Goal: Information Seeking & Learning: Learn about a topic

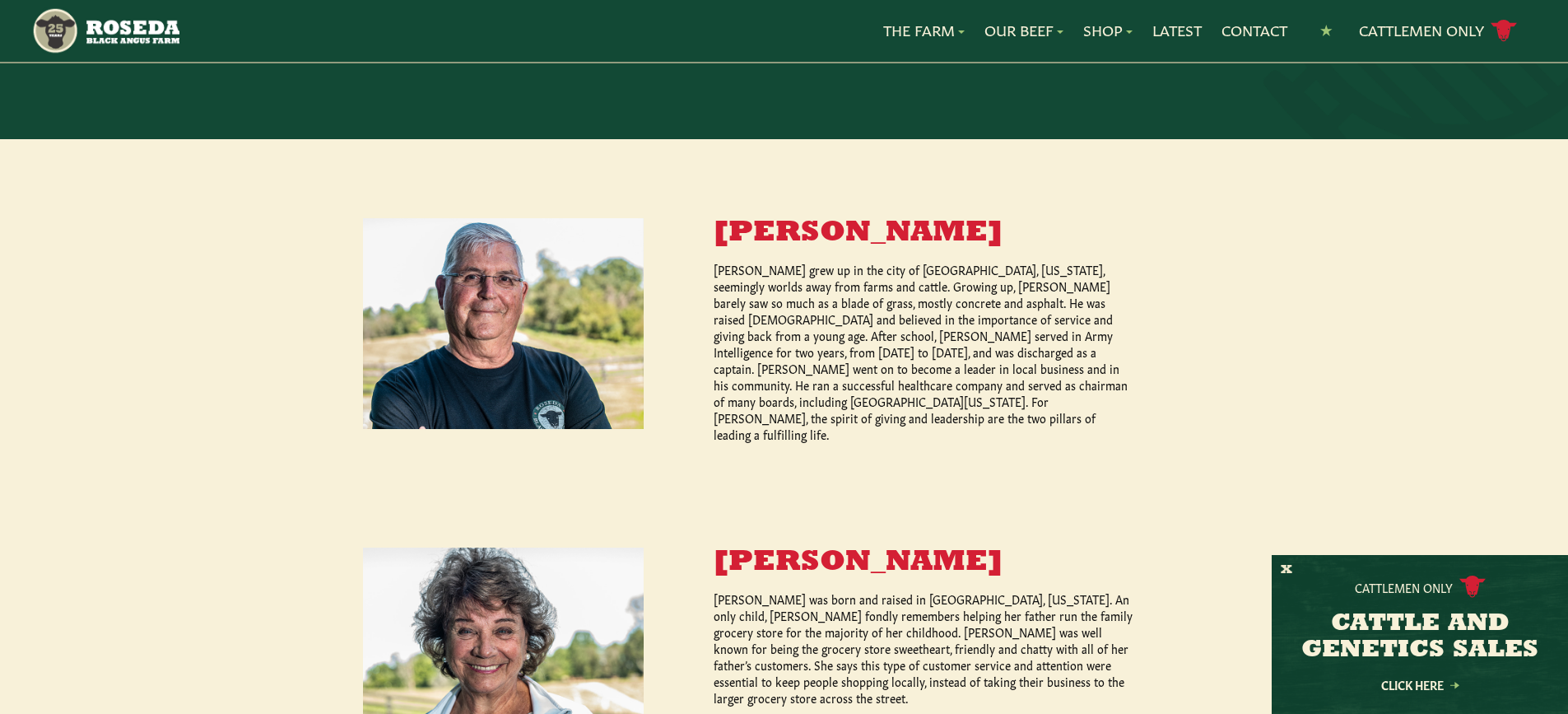
scroll to position [604, 0]
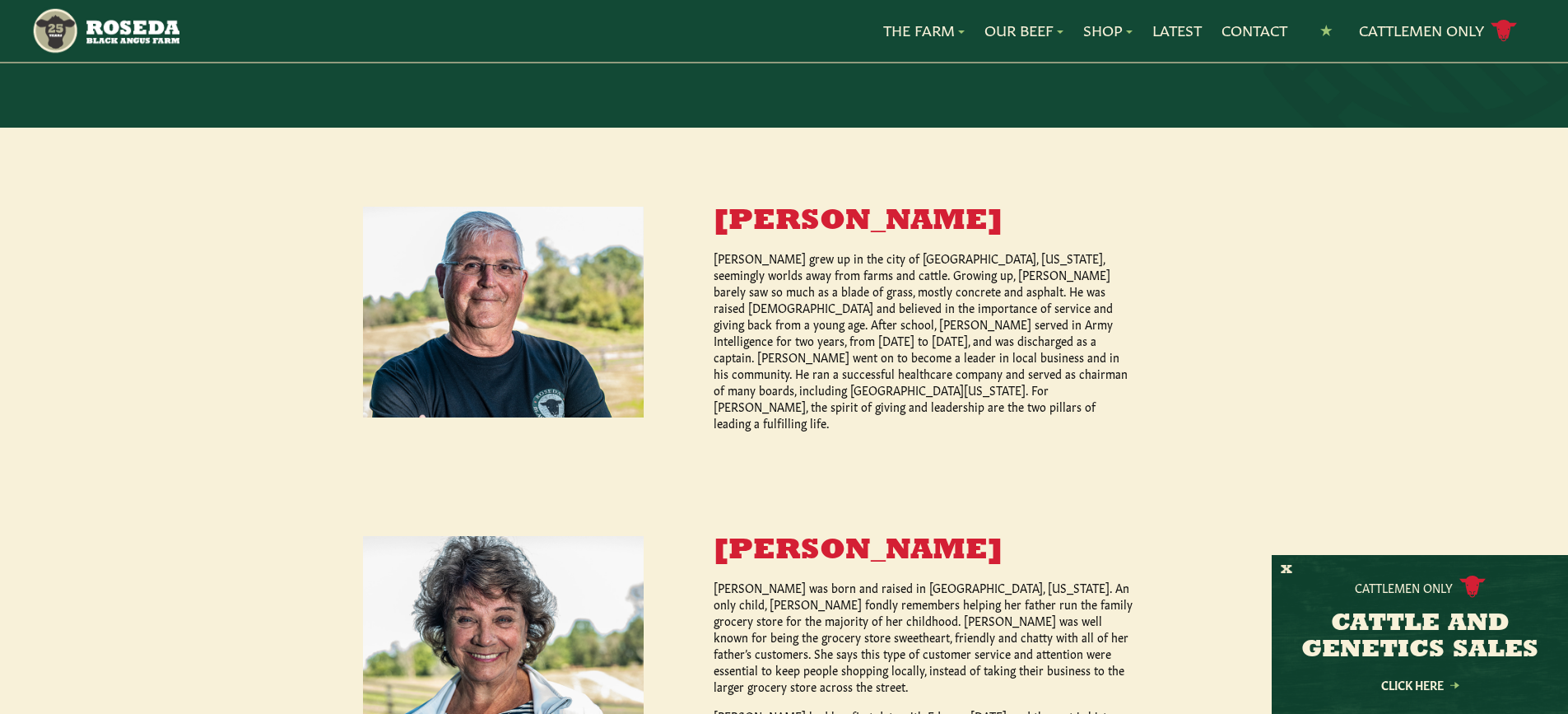
click at [972, 368] on p "Ed Burchell grew up in the city of Baltimore, Maryland, seemingly worlds away f…" at bounding box center [924, 340] width 421 height 182
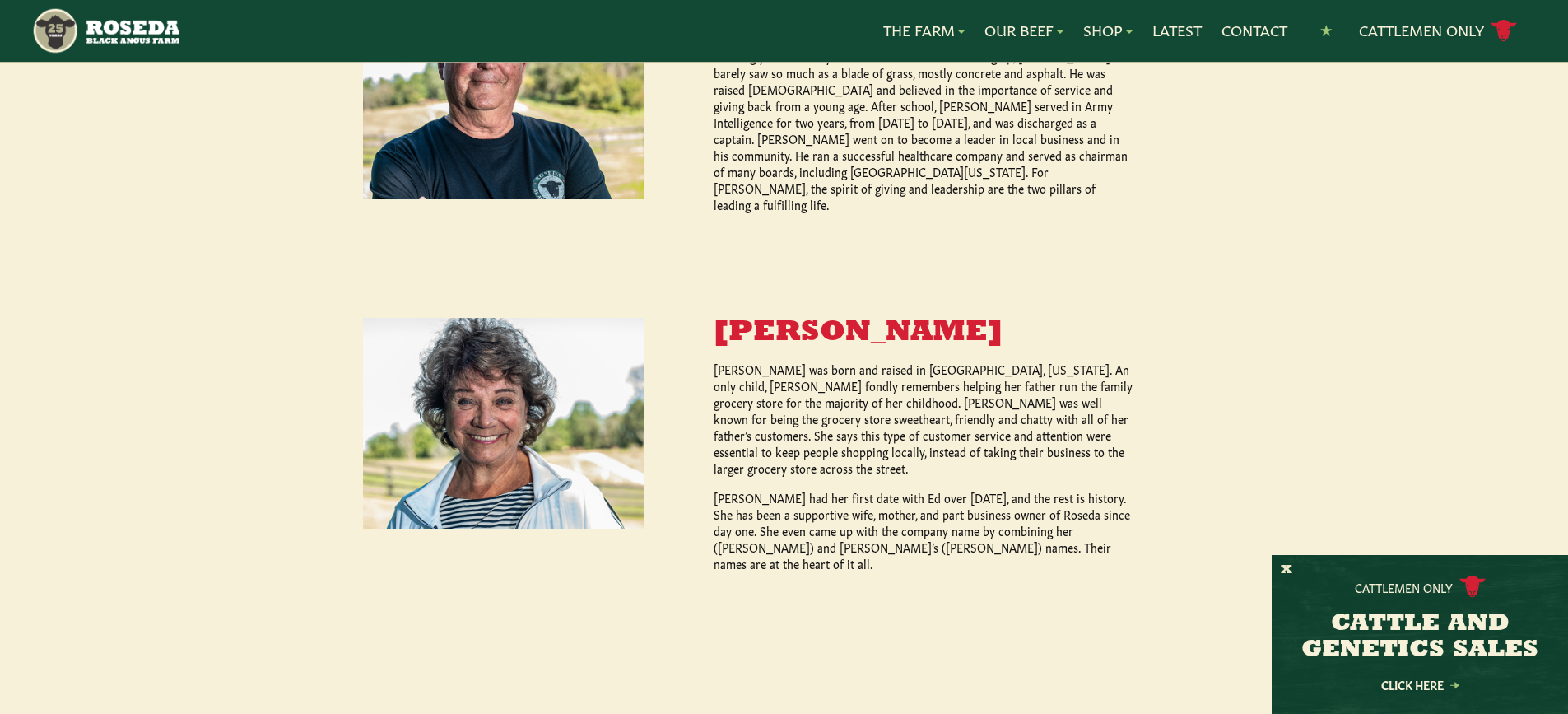
scroll to position [824, 0]
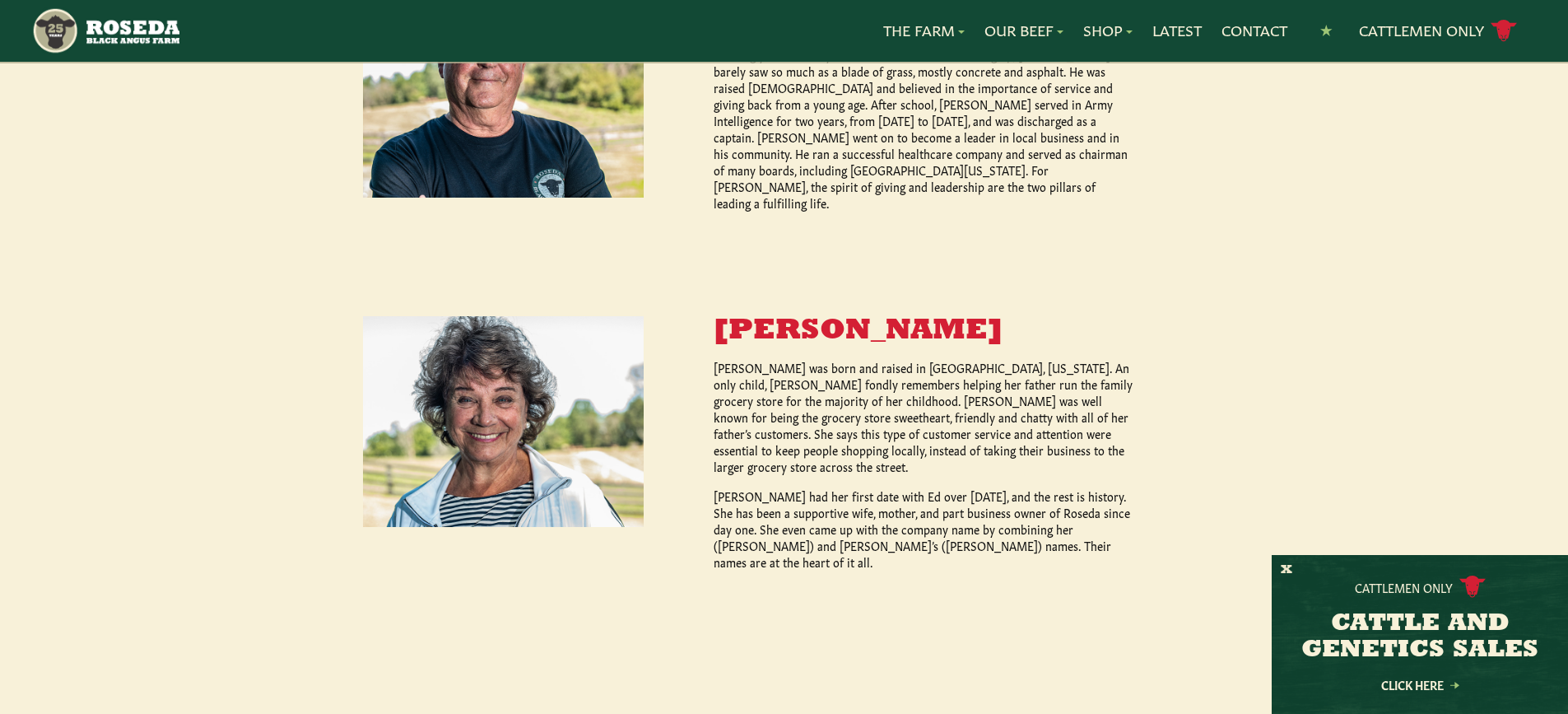
drag, startPoint x: 1218, startPoint y: 423, endPoint x: 1193, endPoint y: 423, distance: 25.0
click at [1218, 423] on div "Ed Burchell Sr. Ed Burchell grew up in the city of Baltimore, Maryland, seeming…" at bounding box center [784, 278] width 1568 height 741
click at [1023, 398] on p "Rosemary Burchell was born and raised in Dundalk, Maryland. An only child, Rose…" at bounding box center [924, 416] width 421 height 115
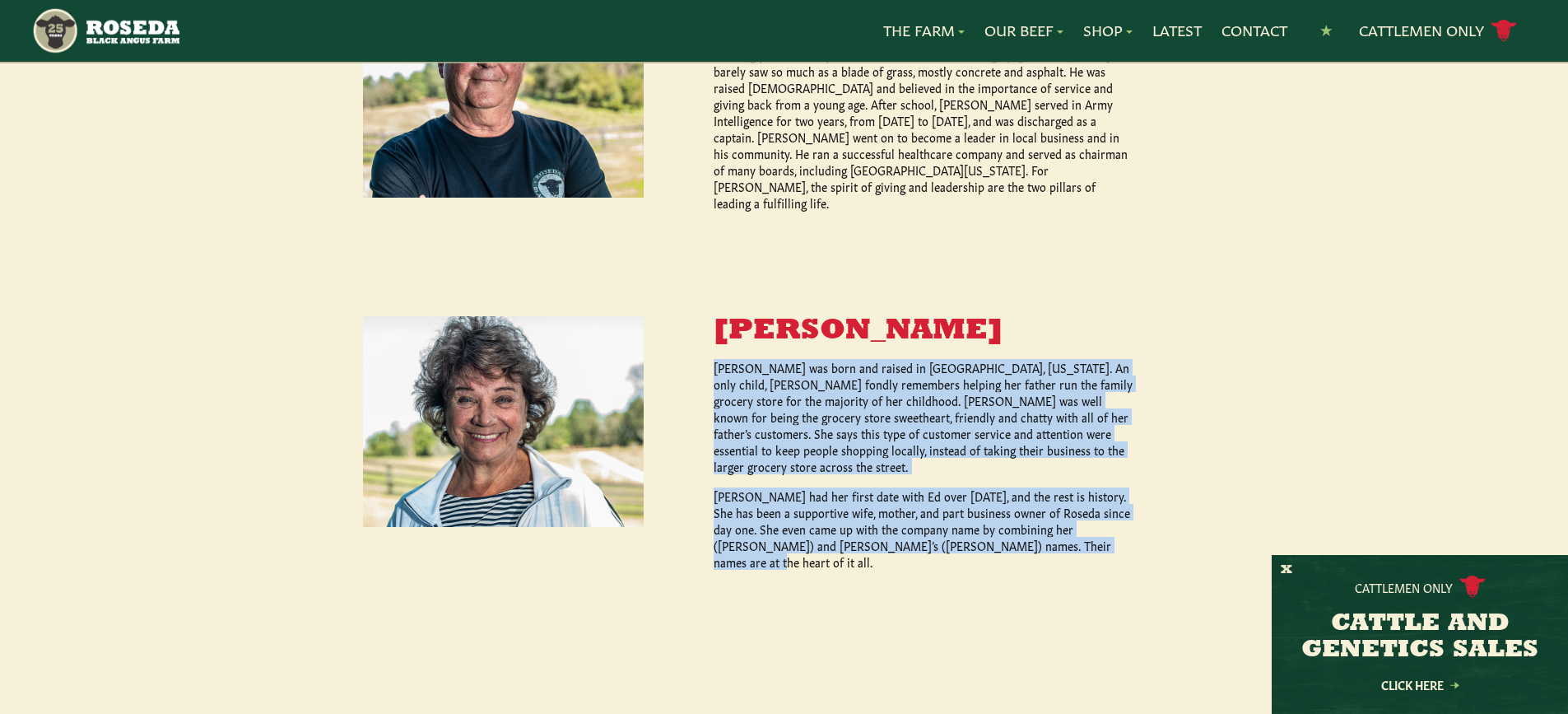
drag, startPoint x: 712, startPoint y: 337, endPoint x: 1069, endPoint y: 524, distance: 403.0
click at [1069, 524] on div "Rosemary Burchell Rosemary Burchell was born and raised in Dundalk, Maryland. A…" at bounding box center [889, 443] width 491 height 253
copy div "Rosemary Burchell was born and raised in Dundalk, Maryland. An only child, Rose…"
click at [1043, 425] on p "Rosemary Burchell was born and raised in Dundalk, Maryland. An only child, Rose…" at bounding box center [924, 416] width 421 height 115
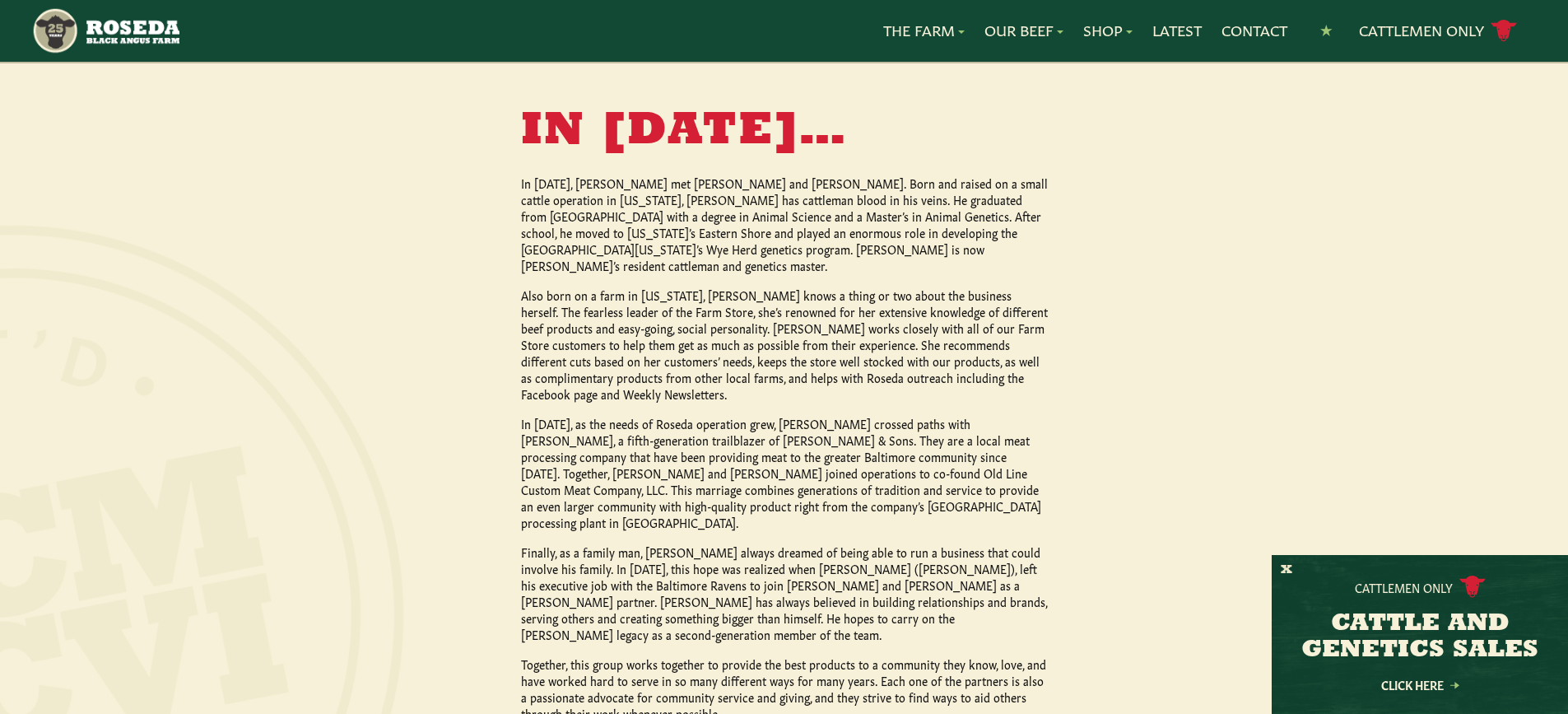
scroll to position [1428, 0]
click at [1294, 390] on div at bounding box center [611, 459] width 1726 height 819
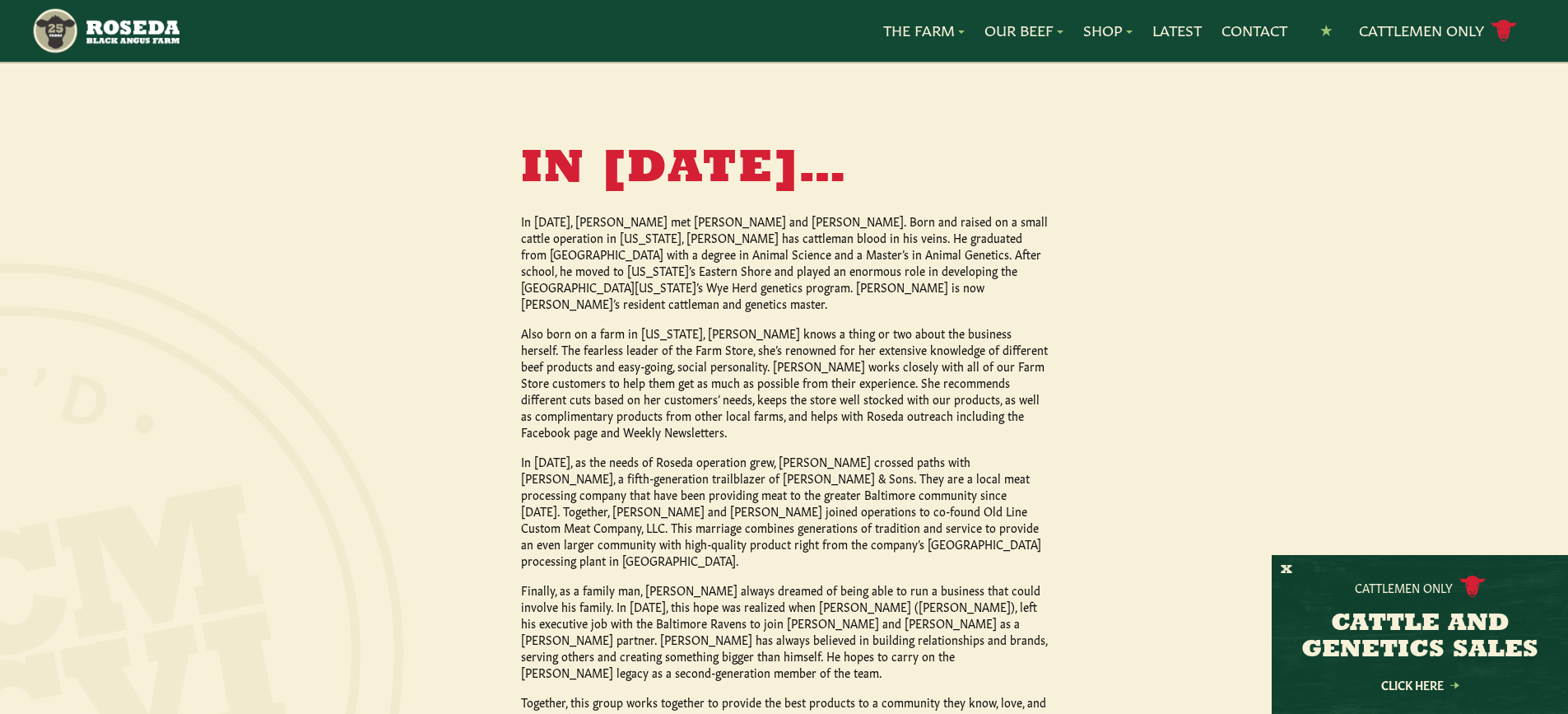
scroll to position [1373, 0]
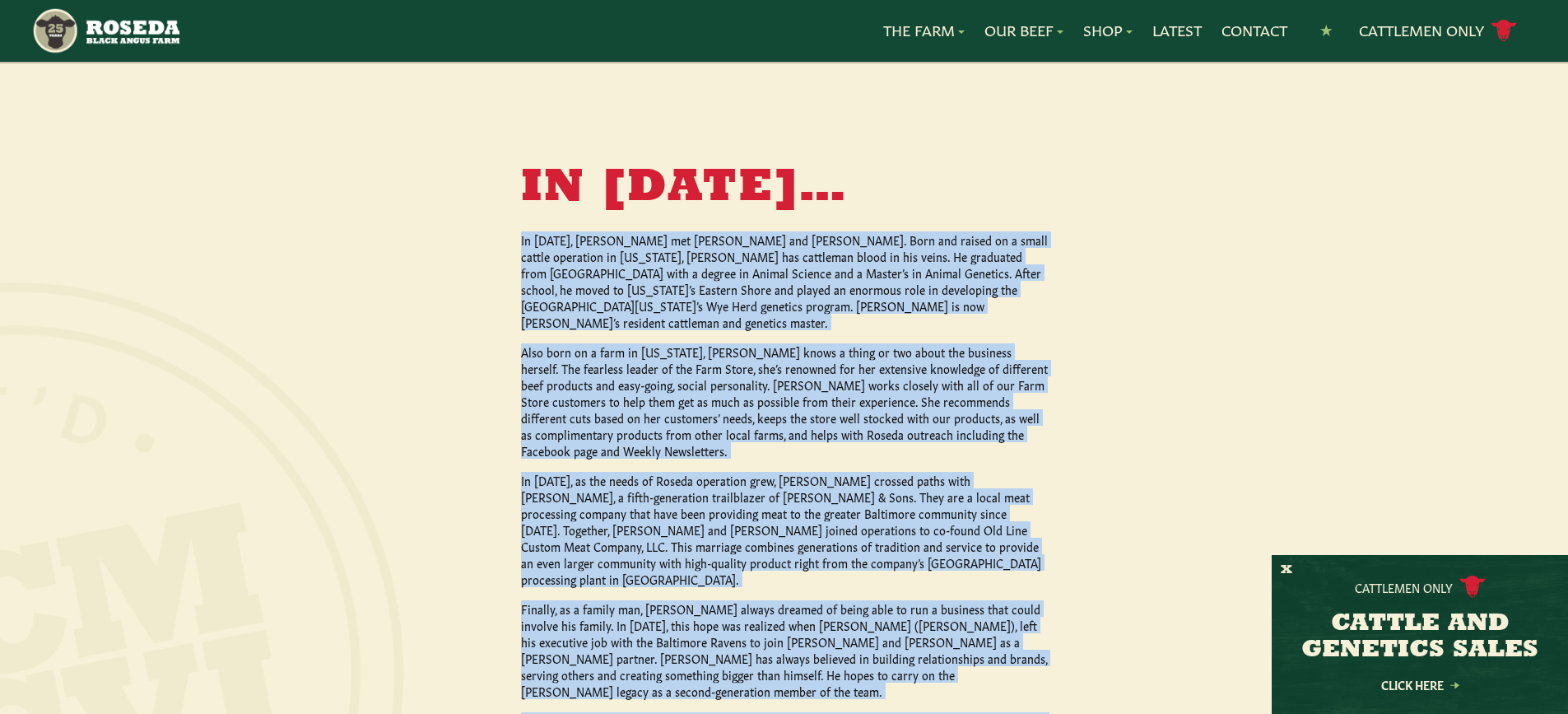
drag, startPoint x: 522, startPoint y: 188, endPoint x: 845, endPoint y: 662, distance: 573.6
click at [845, 662] on div "In 1996… In 1996, Ed Sr. met Dean and Marcia Bryant. Born and raised on a small…" at bounding box center [784, 472] width 527 height 613
copy div "In 1996, Ed Sr. met Dean and Marcia Bryant. Born and raised on a small cattle o…"
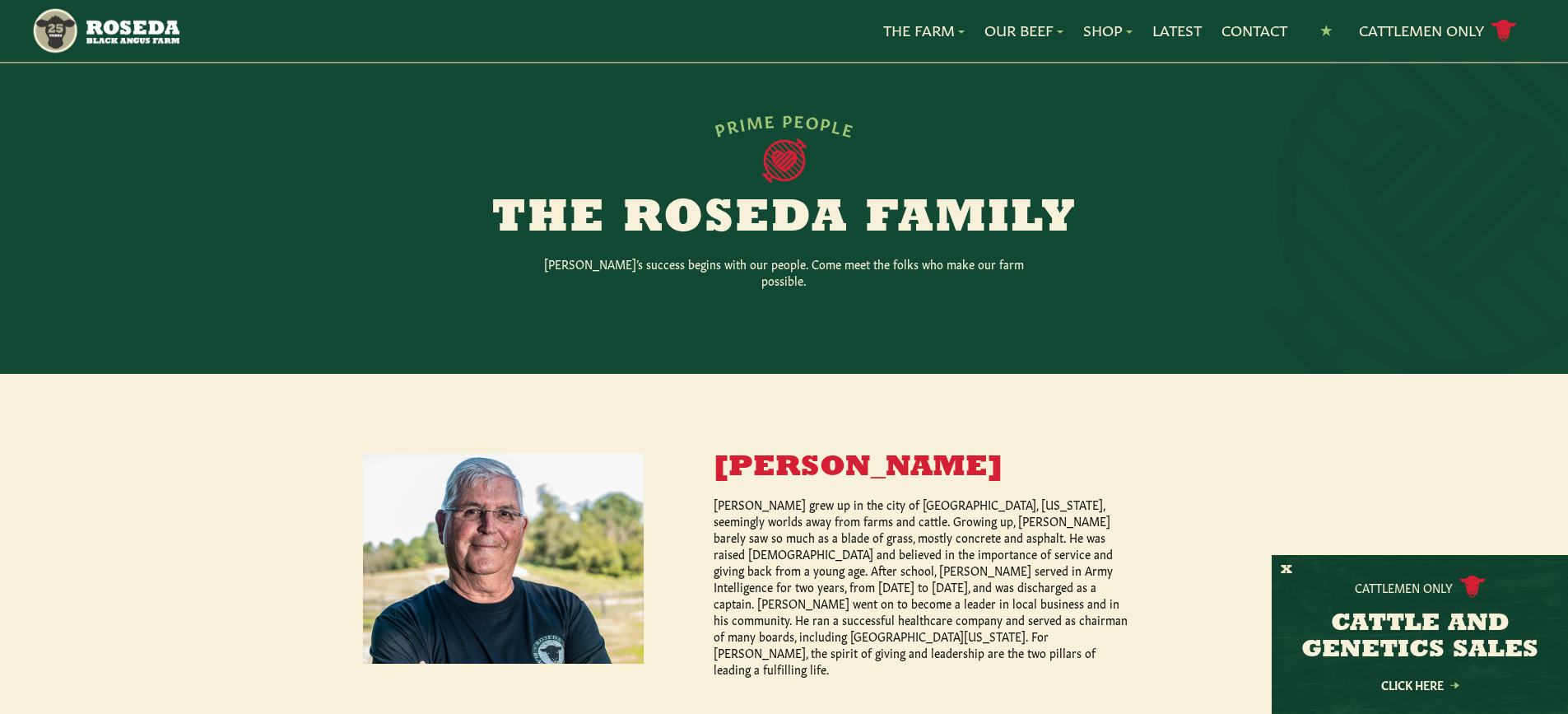
scroll to position [549, 0]
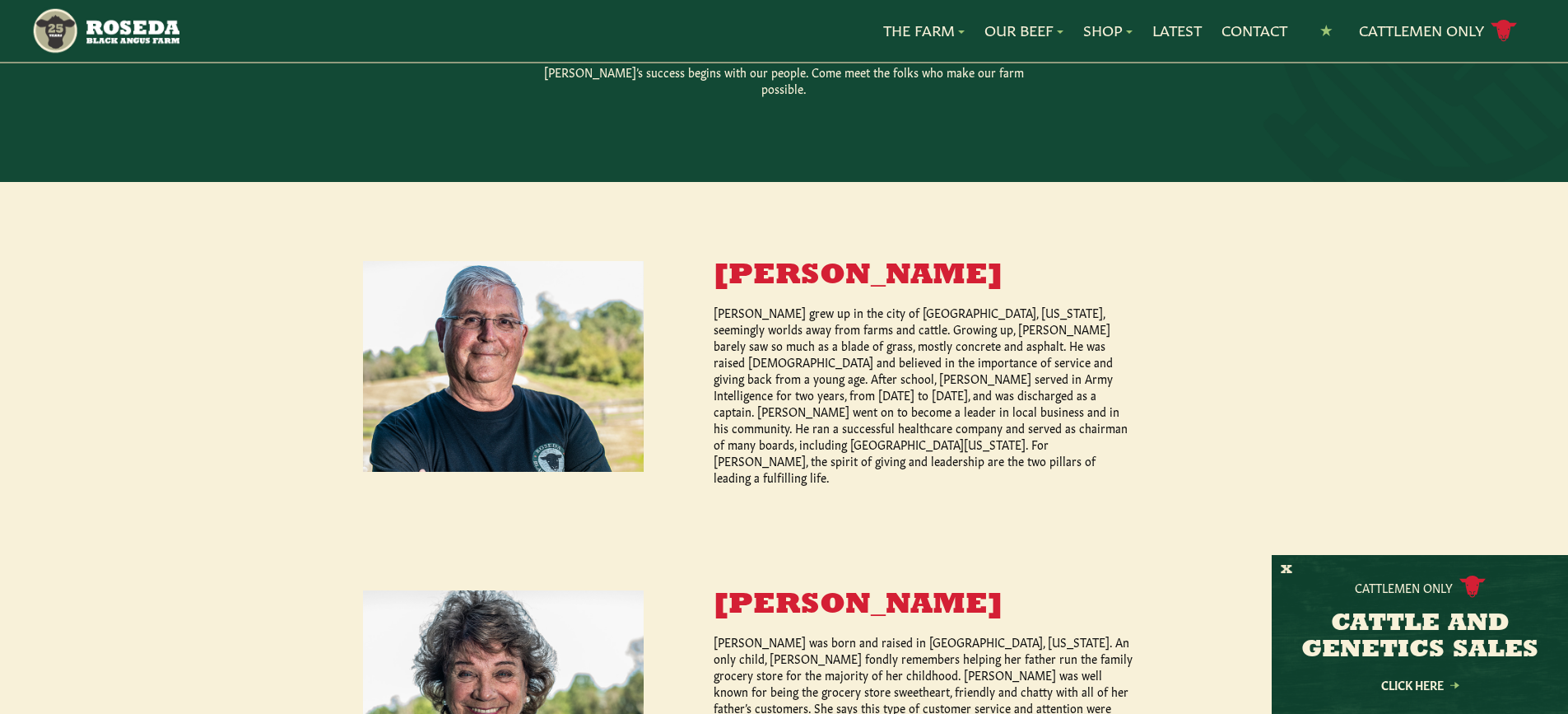
click at [805, 410] on p "Ed Burchell grew up in the city of Baltimore, Maryland, seemingly worlds away f…" at bounding box center [924, 394] width 421 height 182
click at [600, 357] on img at bounding box center [503, 367] width 281 height 211
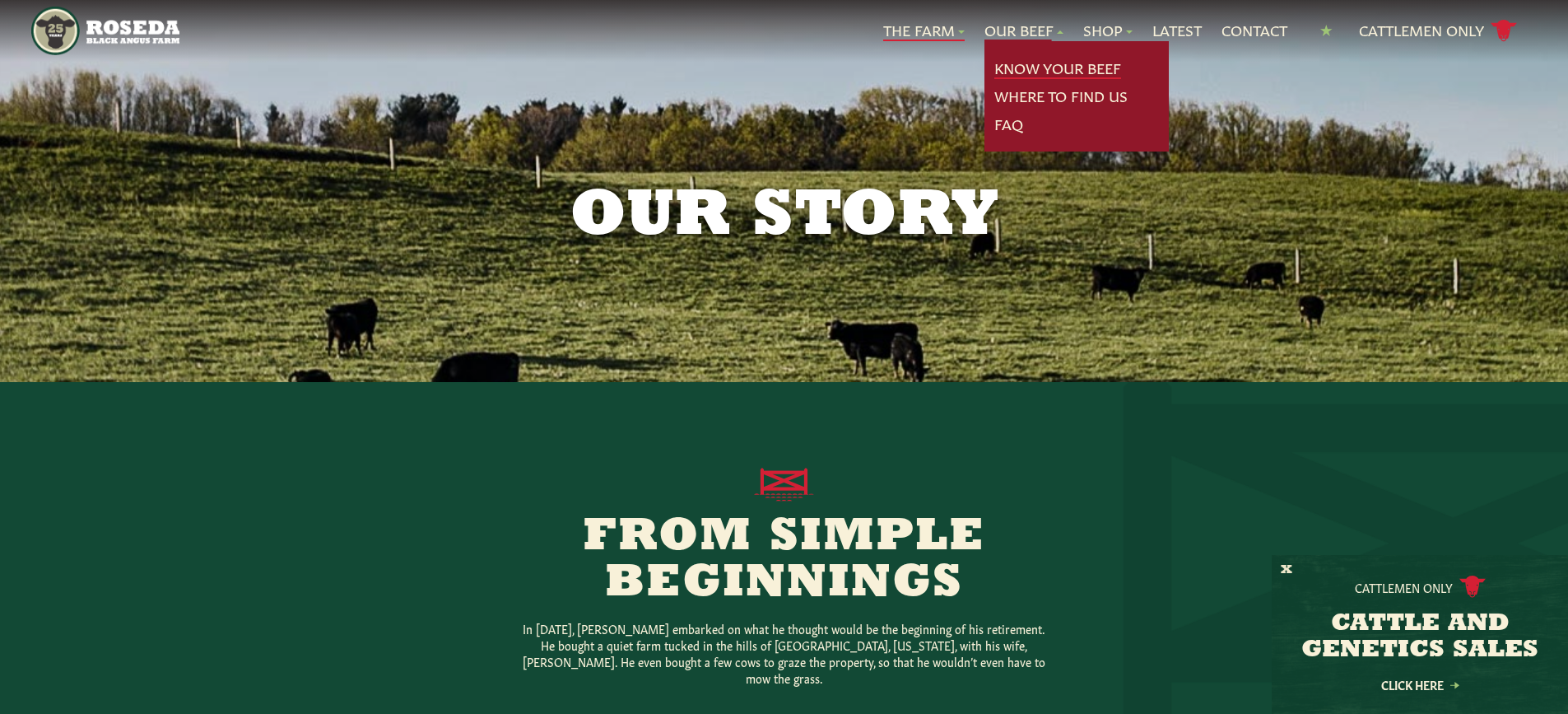
click at [1057, 77] on link "Know Your Beef" at bounding box center [1057, 68] width 127 height 21
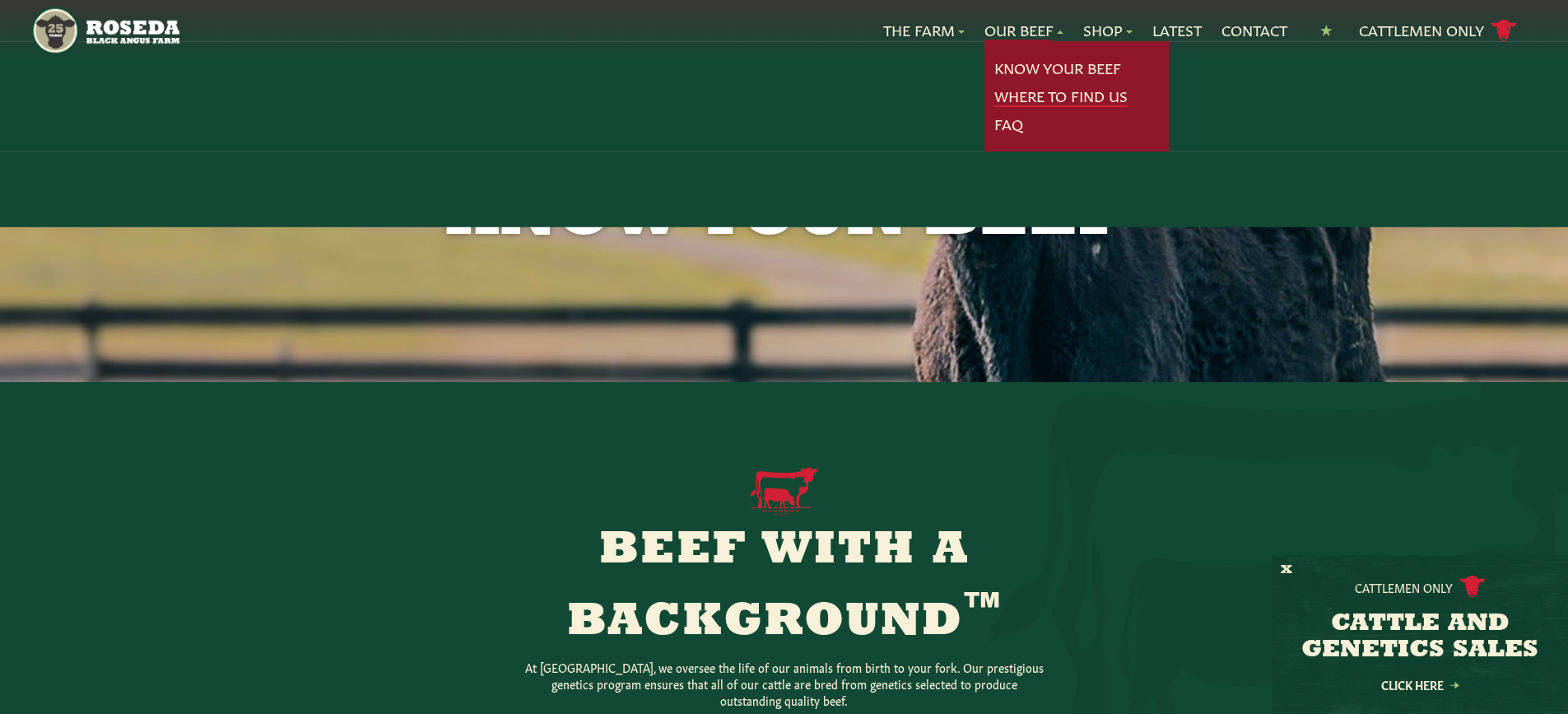
click at [1050, 97] on link "Where To Find Us" at bounding box center [1061, 97] width 134 height 21
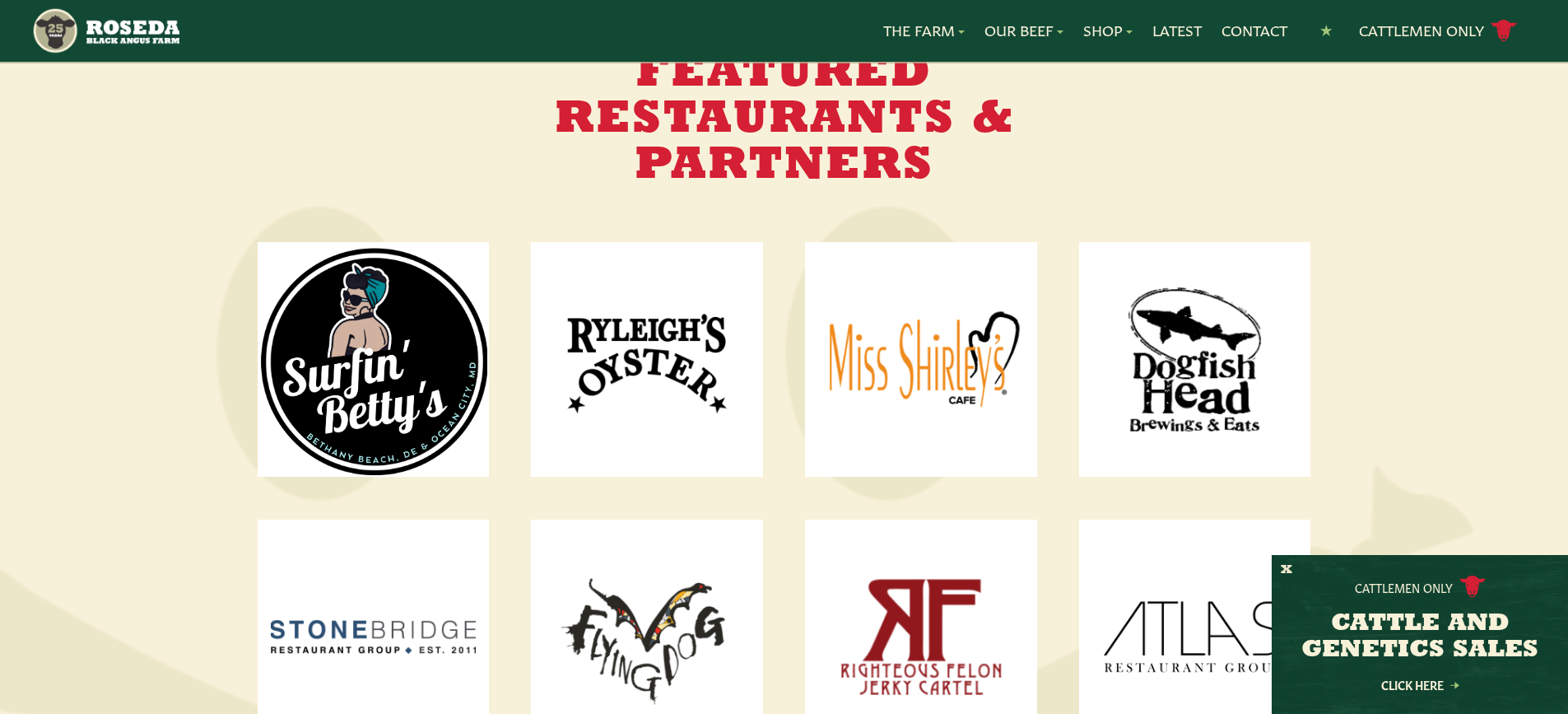
scroll to position [2086, 0]
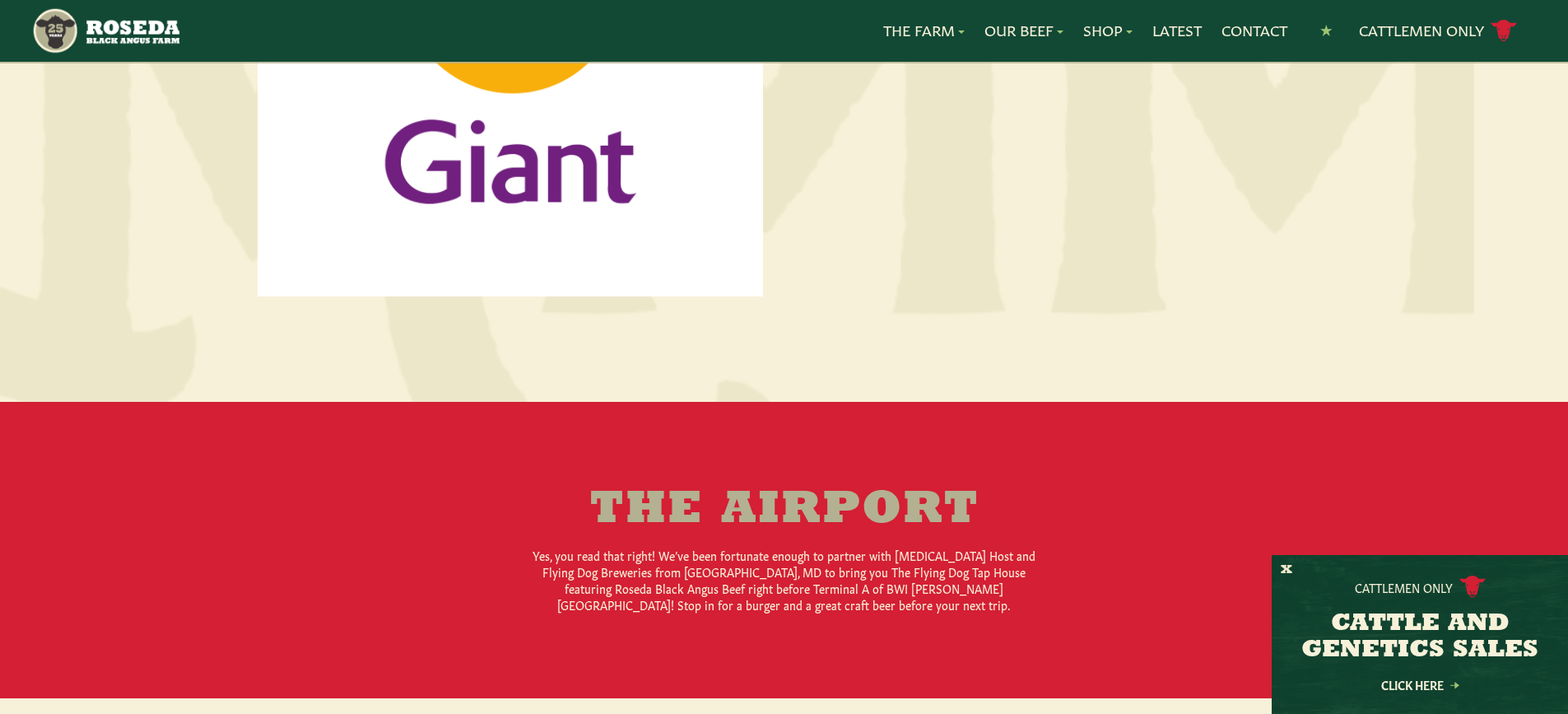
drag, startPoint x: 1398, startPoint y: 351, endPoint x: 1254, endPoint y: 121, distance: 271.4
